Goal: Navigation & Orientation: Find specific page/section

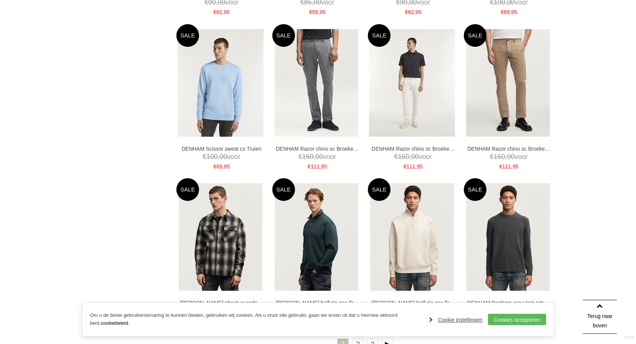
scroll to position [1473, 0]
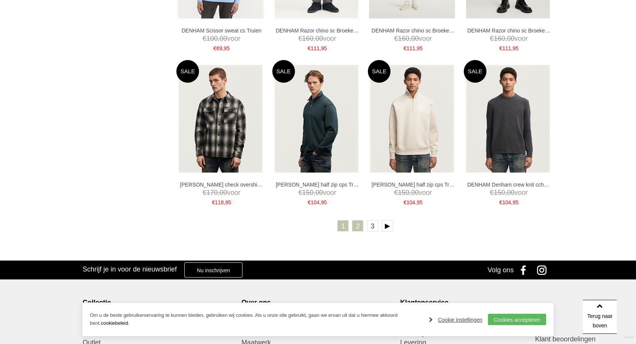
click at [357, 227] on link "2" at bounding box center [357, 225] width 11 height 11
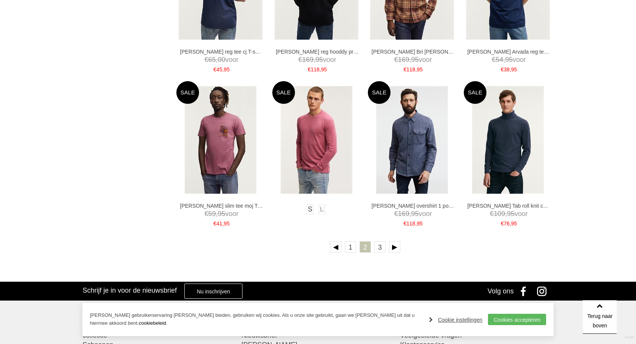
scroll to position [1435, 0]
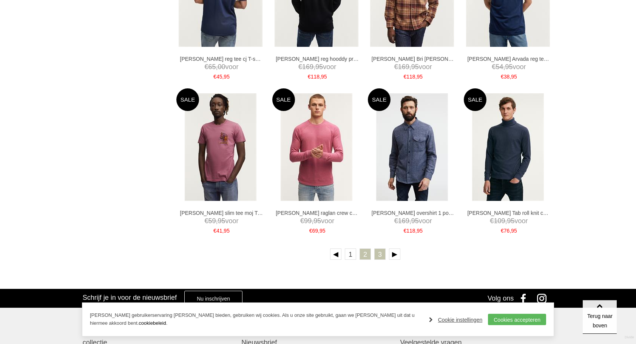
click at [381, 251] on link "3" at bounding box center [379, 253] width 11 height 11
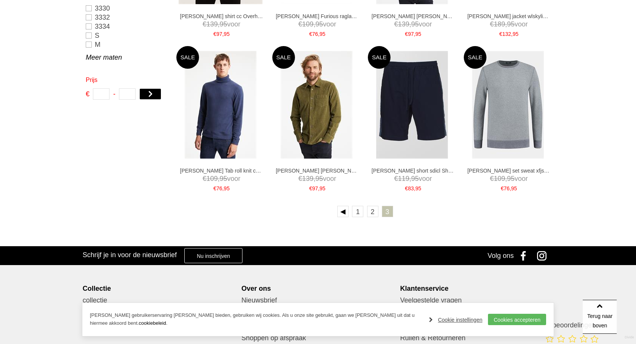
scroll to position [415, 0]
